Goal: Navigation & Orientation: Find specific page/section

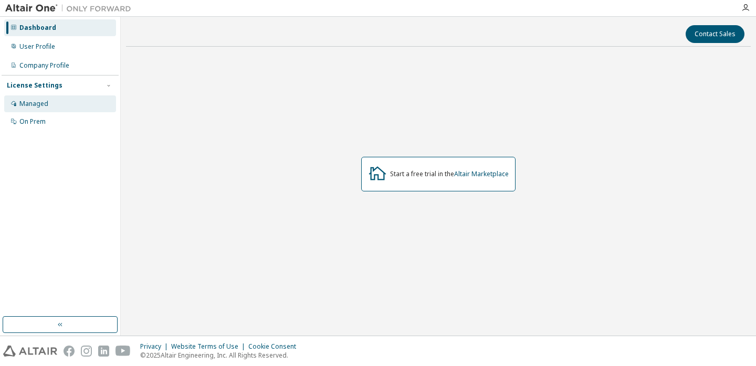
click at [42, 101] on div "Managed" at bounding box center [33, 104] width 29 height 8
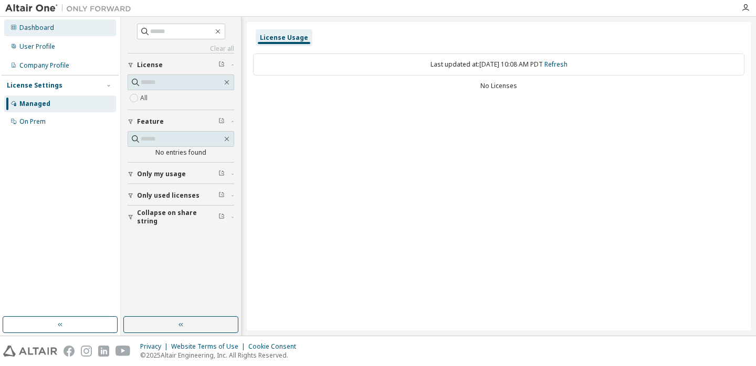
click at [44, 31] on div "Dashboard" at bounding box center [36, 28] width 35 height 8
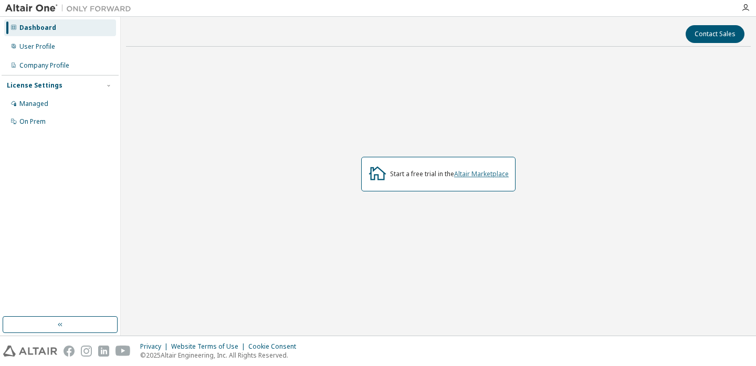
click at [471, 175] on link "Altair Marketplace" at bounding box center [481, 173] width 55 height 9
